Goal: Contribute content: Contribute content

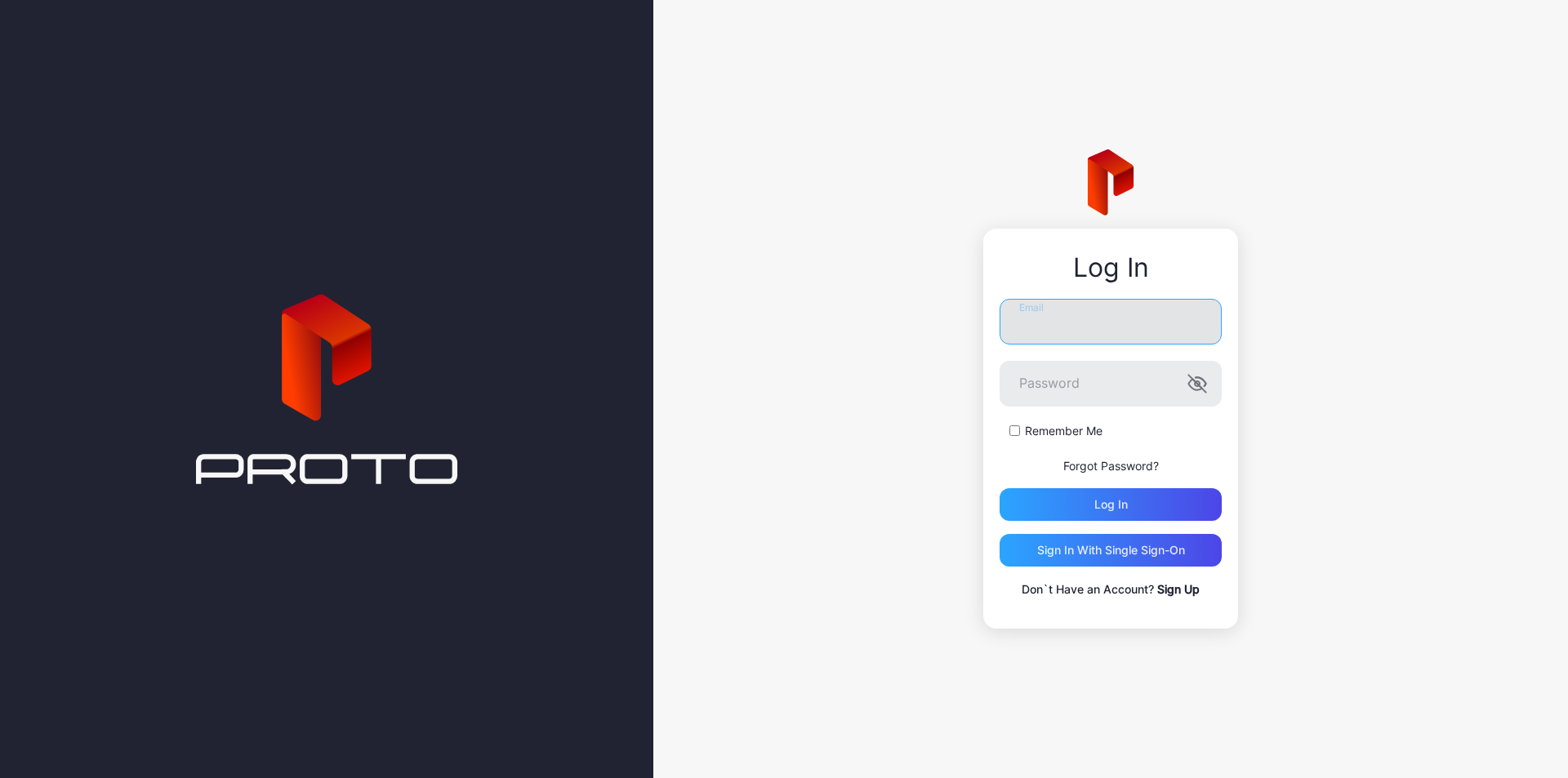
click at [1092, 317] on input "Email" at bounding box center [1110, 321] width 222 height 46
click at [1039, 325] on input "Email" at bounding box center [1110, 321] width 222 height 46
type input "**********"
click at [1198, 388] on icon "button" at bounding box center [1197, 383] width 20 height 20
click at [1182, 498] on div "Log in" at bounding box center [1110, 504] width 222 height 33
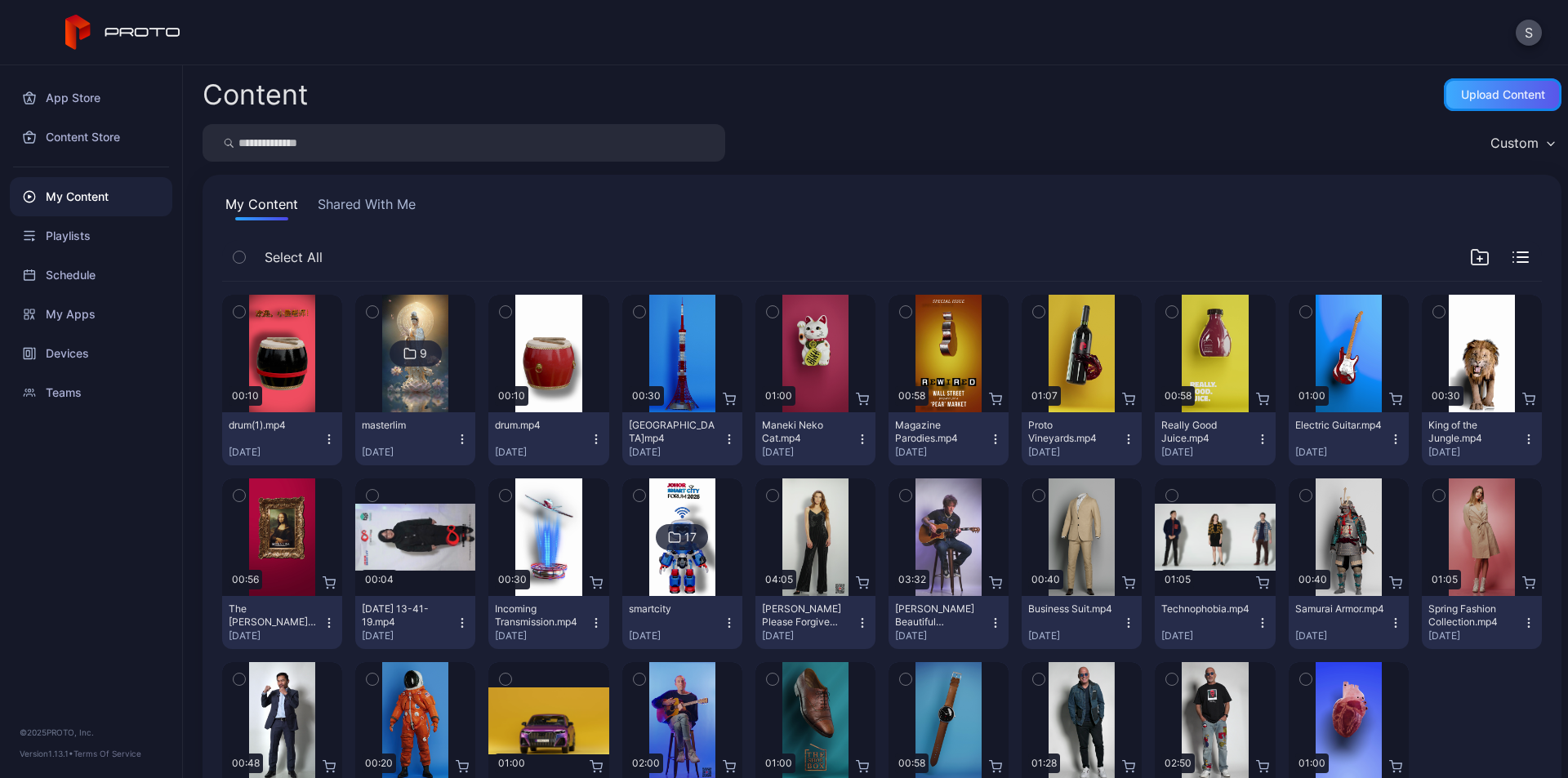
click at [1501, 90] on div "Upload Content" at bounding box center [1503, 95] width 84 height 13
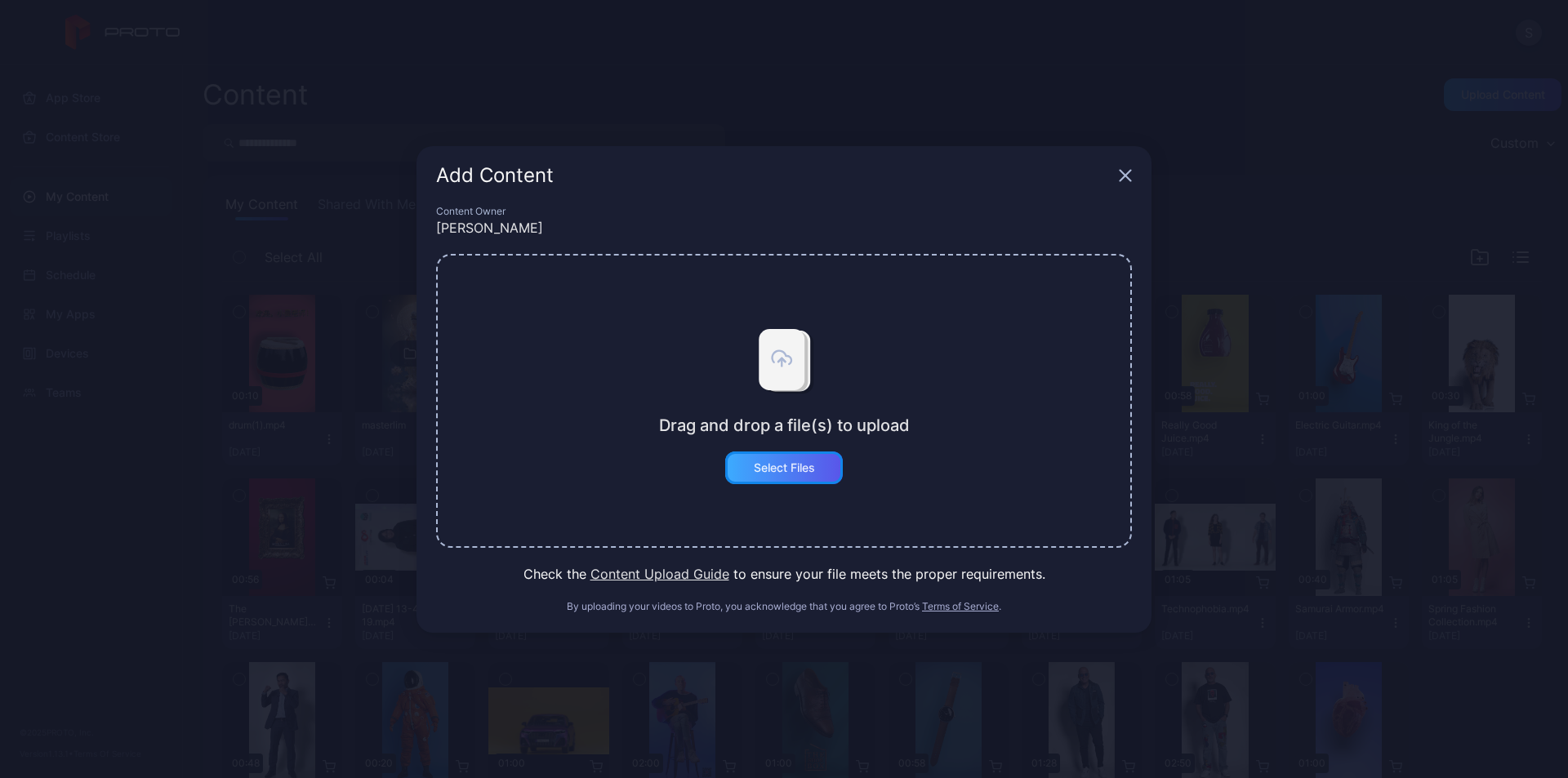
click at [797, 468] on div "Select Files" at bounding box center [784, 468] width 61 height 13
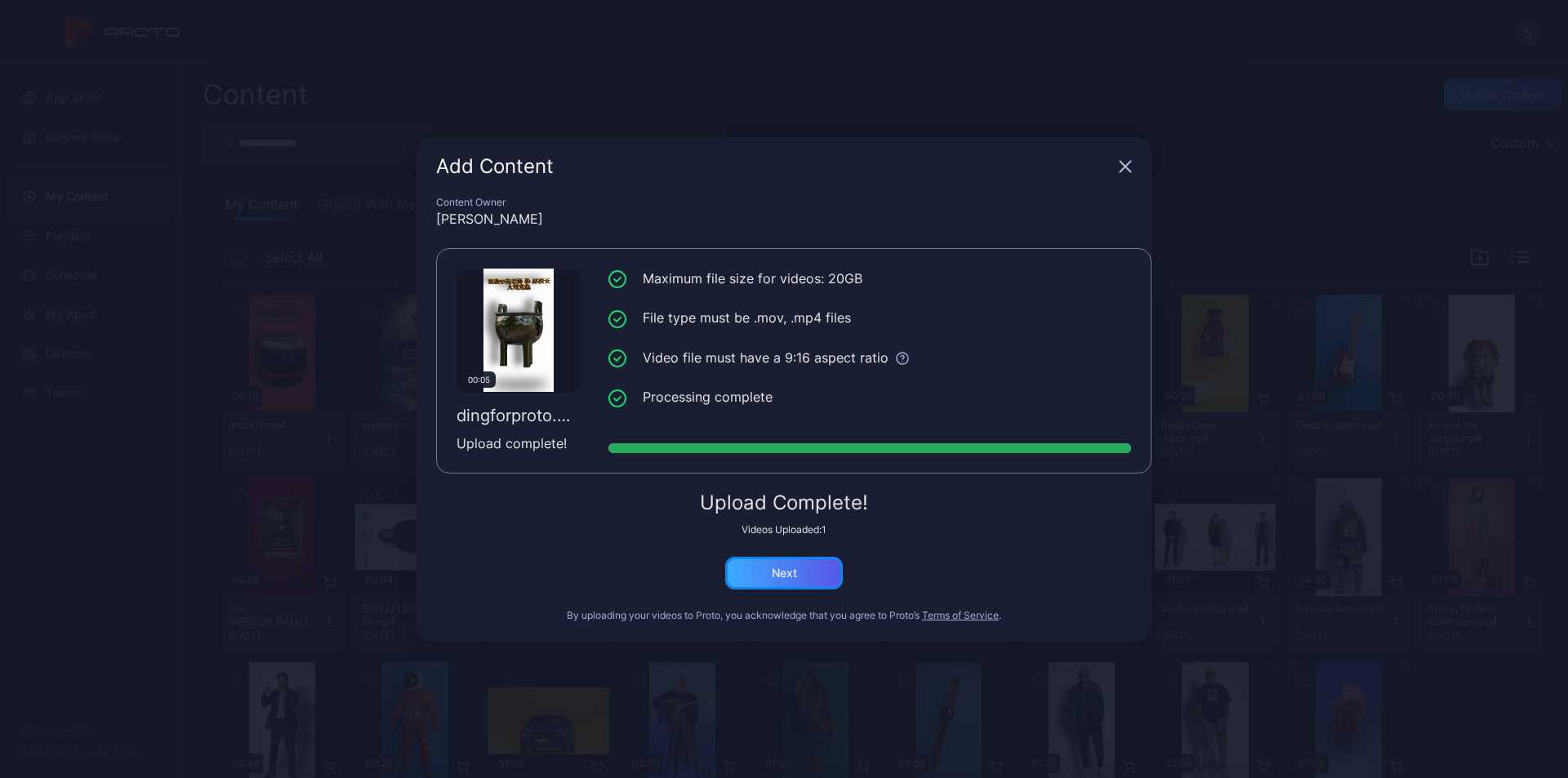
click at [808, 570] on div "Next" at bounding box center [784, 573] width 118 height 33
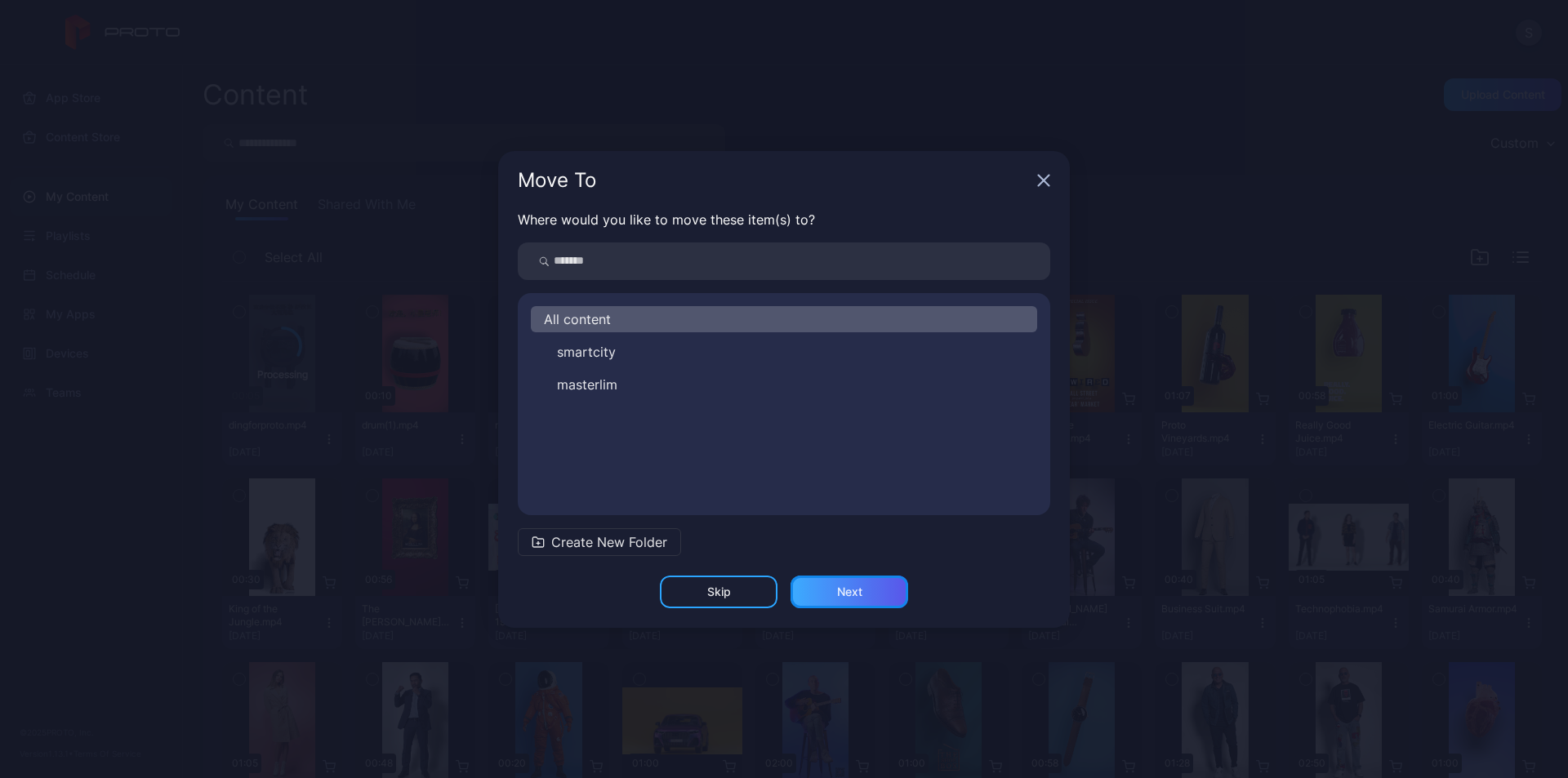
click at [835, 593] on div "Next" at bounding box center [850, 592] width 118 height 33
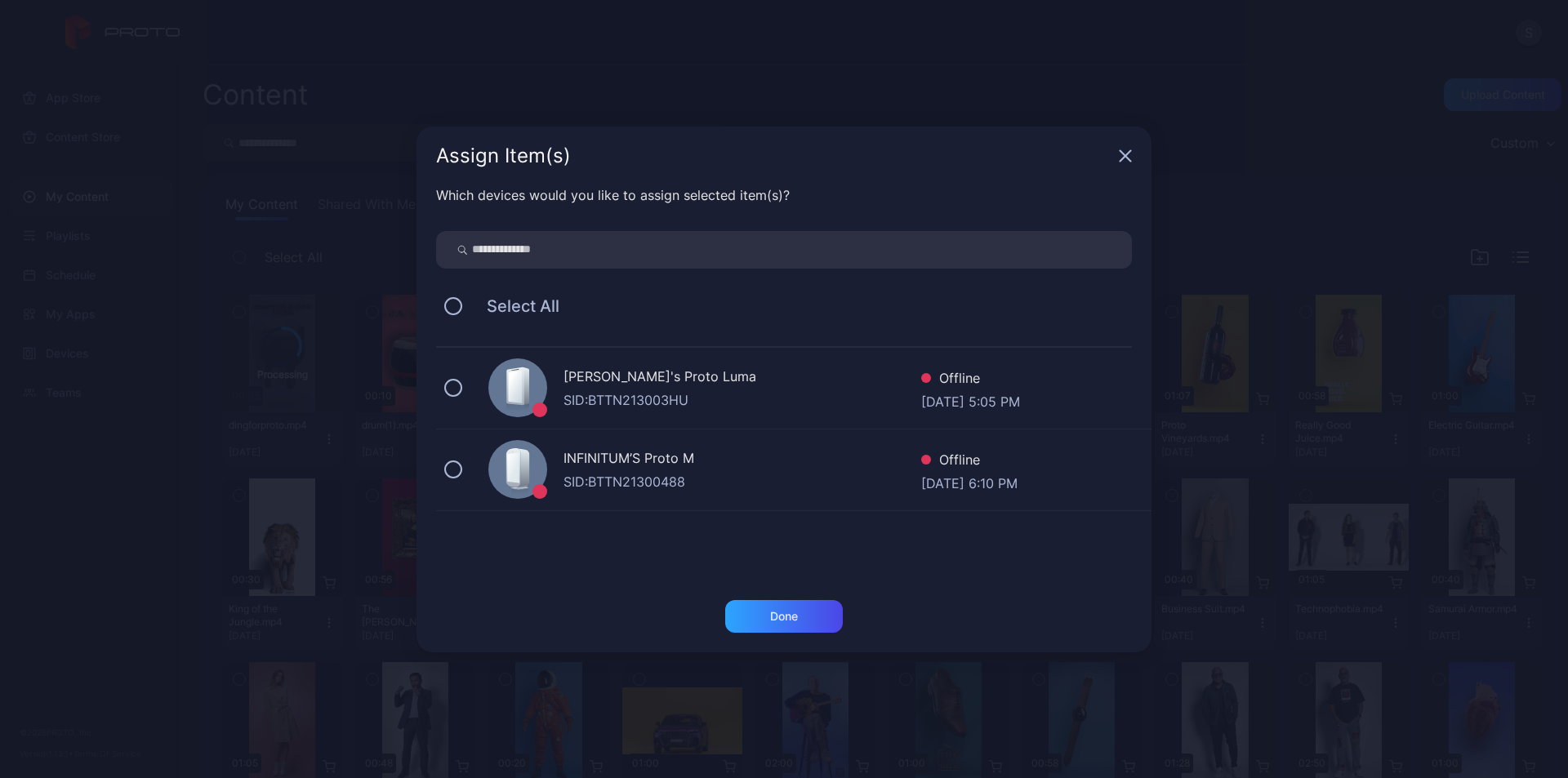
click at [691, 392] on div "SID: BTTN213003HU" at bounding box center [743, 400] width 358 height 20
click at [762, 613] on div "Done" at bounding box center [784, 616] width 118 height 33
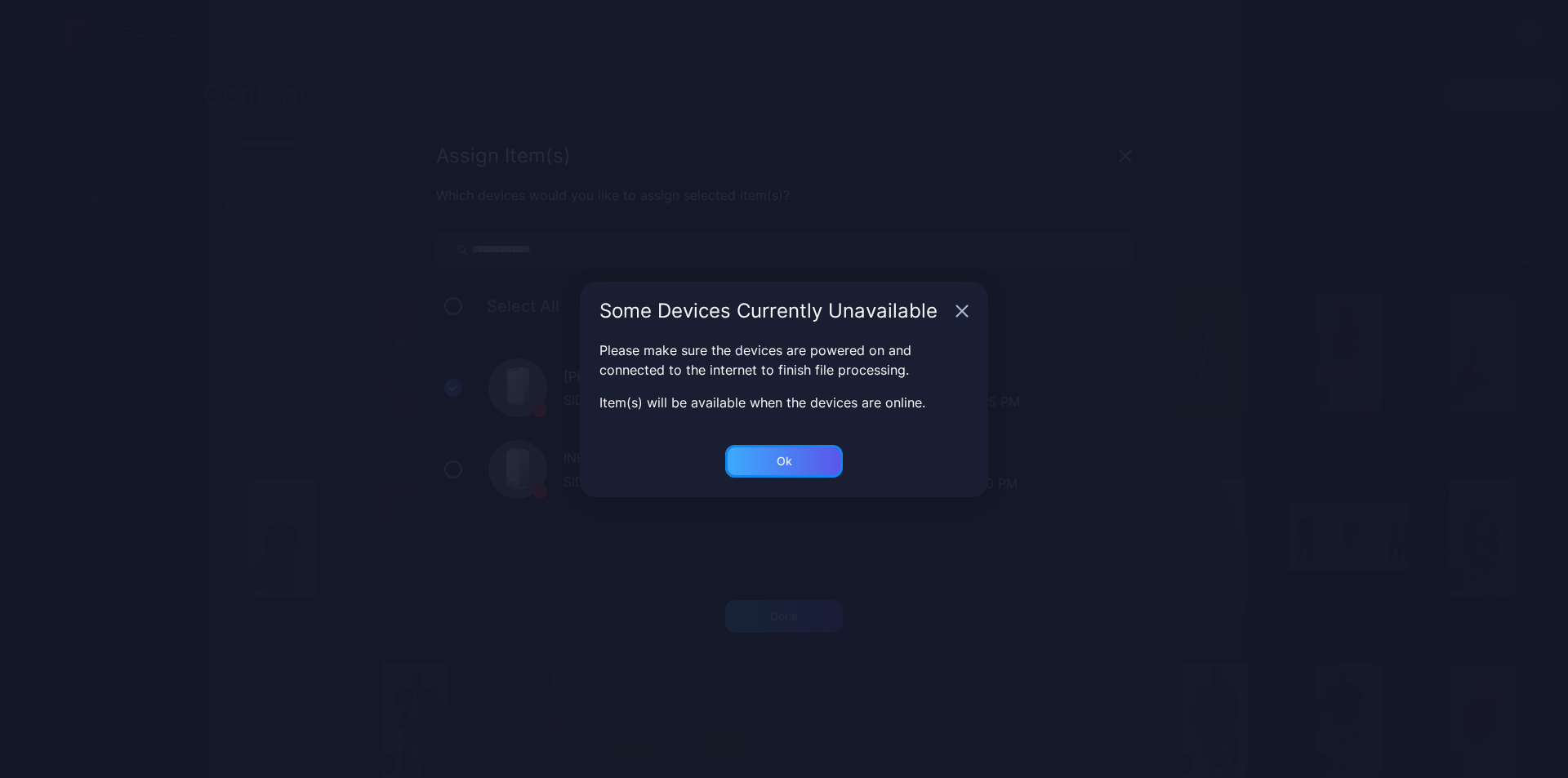
click at [794, 461] on div "Ok" at bounding box center [784, 461] width 118 height 33
